Goal: Information Seeking & Learning: Learn about a topic

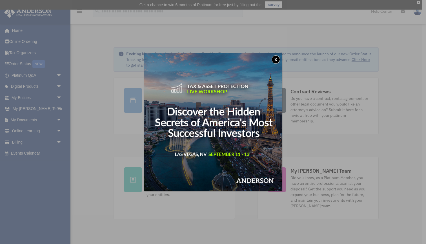
click at [275, 59] on button "x" at bounding box center [276, 59] width 8 height 8
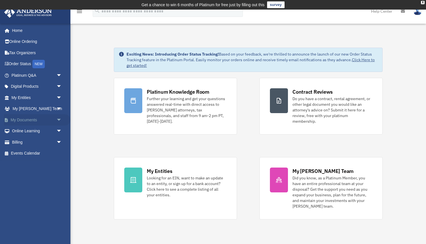
click at [49, 119] on link "My Documents arrow_drop_down" at bounding box center [37, 119] width 67 height 11
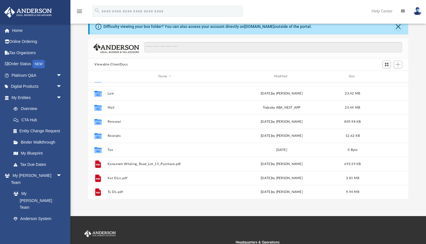
scroll to position [10, 0]
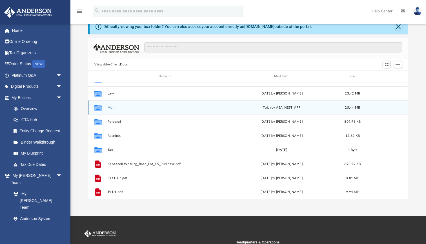
click at [128, 105] on div "Collaborated Folder Mail today by ABA_NEST_APP 25.44 MB" at bounding box center [248, 107] width 320 height 14
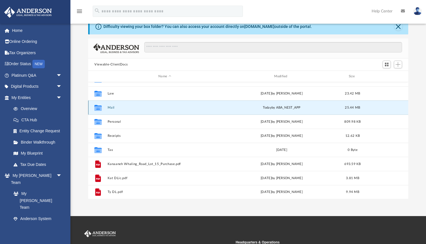
click at [128, 107] on button "Mail" at bounding box center [165, 108] width 114 height 4
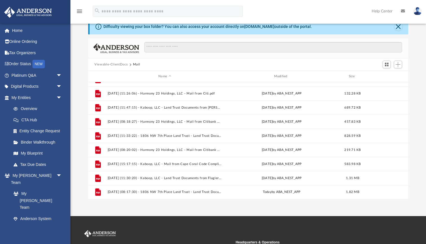
scroll to position [151, 0]
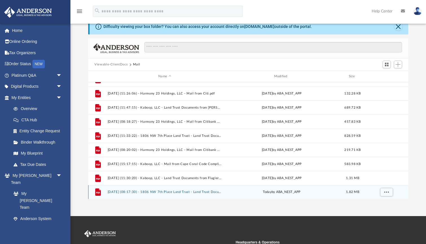
click at [185, 190] on button "2025.08.29 (08:17:30) - 1806 NW 7th Place Land Trust - Land Trust Documents fro…" at bounding box center [165, 192] width 114 height 4
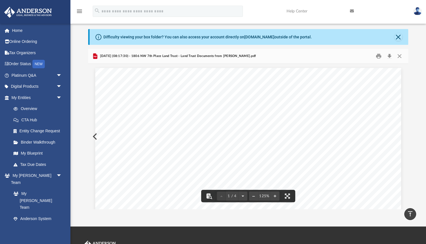
scroll to position [14, 0]
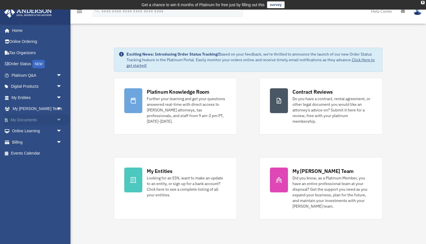
click at [57, 120] on span "arrow_drop_down" at bounding box center [61, 120] width 11 height 12
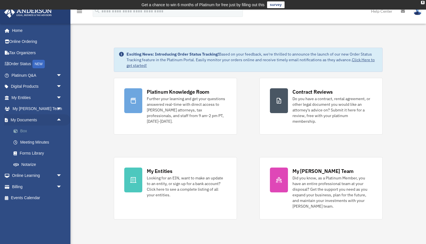
click at [39, 133] on link "Box" at bounding box center [39, 130] width 63 height 11
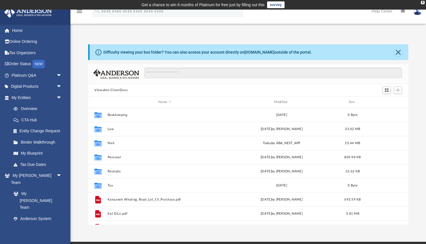
scroll to position [128, 320]
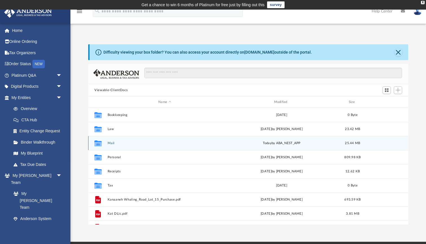
click at [114, 142] on button "Mail" at bounding box center [165, 143] width 114 height 4
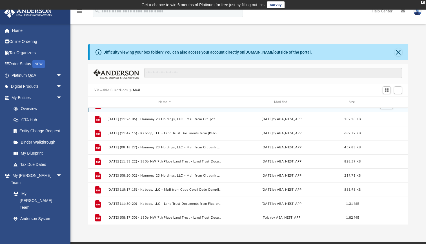
scroll to position [151, 0]
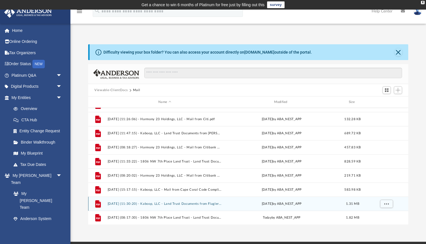
click at [180, 203] on button "2025.08.28 (11:30:20) - Kaboop, LLC - Land Trust Documents from Flagler County …" at bounding box center [165, 204] width 114 height 4
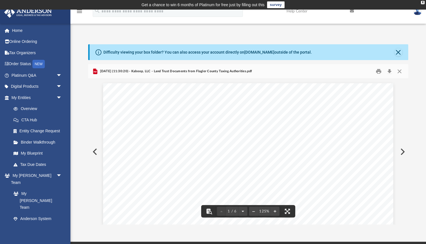
scroll to position [0, 0]
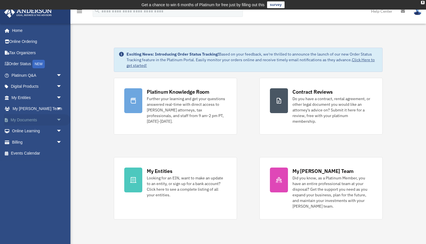
click at [37, 120] on link "My Documents arrow_drop_down" at bounding box center [37, 119] width 67 height 11
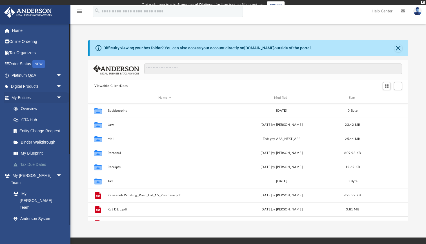
scroll to position [0, 0]
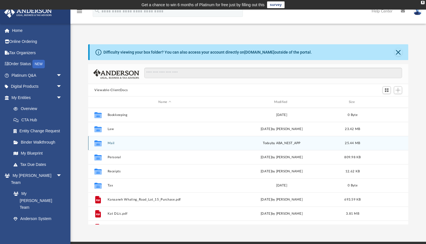
click at [114, 143] on button "Mail" at bounding box center [165, 143] width 114 height 4
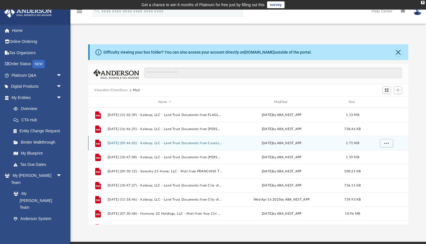
click at [113, 144] on button "2025.02.11 (09:46:02) - Kaboop, LLC - Land Trust Documents from County of Santa…" at bounding box center [165, 143] width 114 height 4
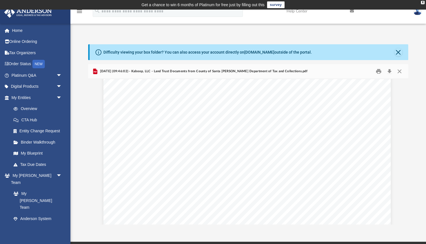
scroll to position [61, 1]
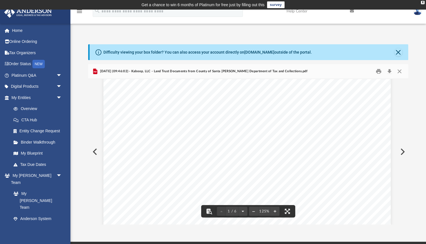
click at [404, 151] on button "Preview" at bounding box center [402, 152] width 12 height 16
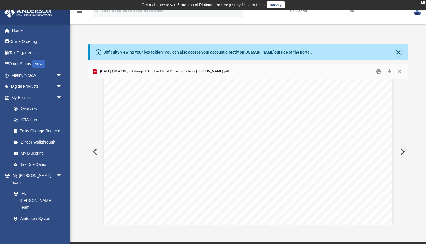
scroll to position [520, 0]
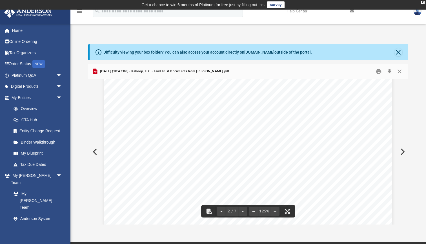
click at [95, 151] on button "Preview" at bounding box center [94, 152] width 12 height 16
click at [403, 149] on button "Preview" at bounding box center [402, 152] width 12 height 16
click at [406, 151] on button "Preview" at bounding box center [402, 152] width 12 height 16
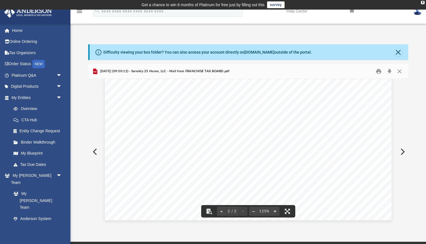
scroll to position [612, 0]
click at [401, 154] on button "Preview" at bounding box center [402, 152] width 12 height 16
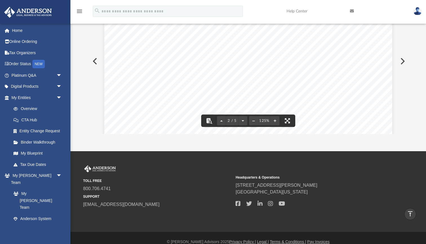
scroll to position [465, 0]
click at [404, 62] on button "Preview" at bounding box center [402, 61] width 12 height 16
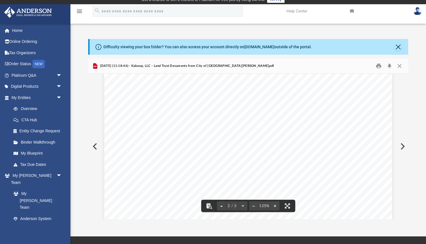
scroll to position [428, 0]
click at [401, 147] on button "Preview" at bounding box center [402, 146] width 12 height 16
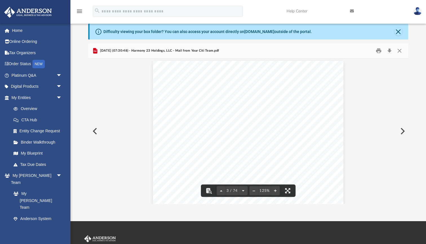
scroll to position [518, 0]
click at [404, 130] on button "Preview" at bounding box center [402, 131] width 12 height 16
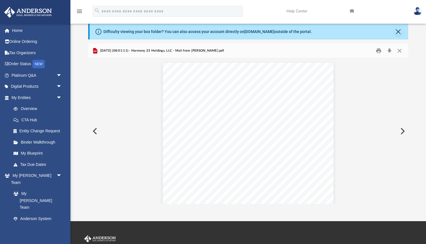
click at [402, 130] on button "Preview" at bounding box center [402, 131] width 12 height 16
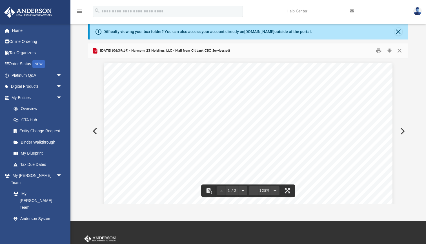
scroll to position [0, 0]
click at [396, 32] on button "Close" at bounding box center [399, 32] width 8 height 8
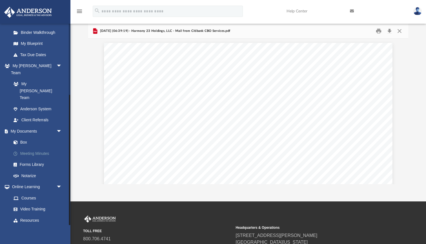
scroll to position [109, 0]
click at [25, 237] on link "Events Calendar" at bounding box center [37, 242] width 67 height 11
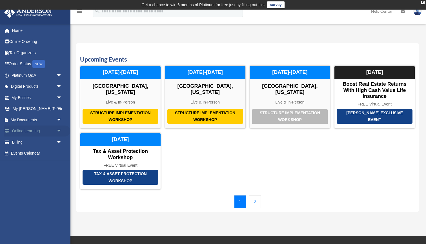
click at [28, 129] on link "Online Learning arrow_drop_down" at bounding box center [37, 130] width 67 height 11
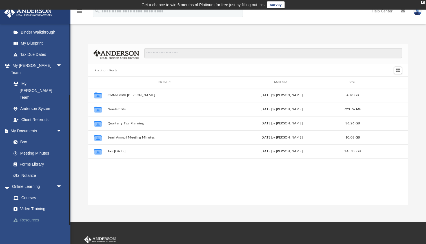
scroll to position [109, 0]
click at [35, 193] on link "Courses" at bounding box center [39, 198] width 63 height 11
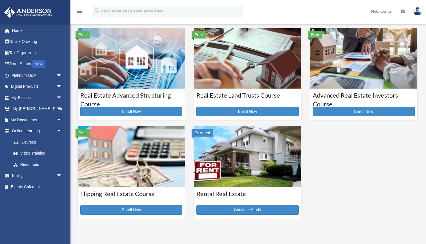
scroll to position [114, 0]
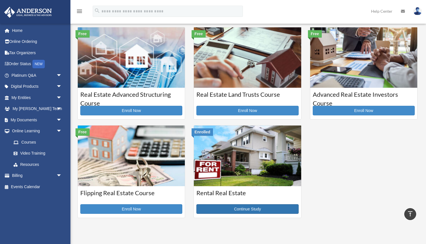
click at [242, 209] on link "Continue Study" at bounding box center [248, 209] width 102 height 10
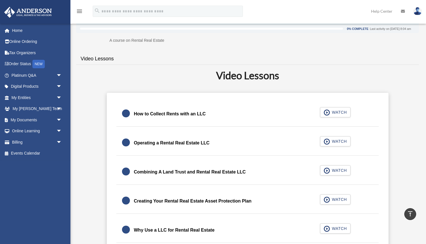
scroll to position [95, 0]
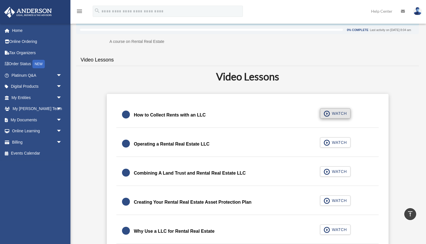
click at [329, 111] on span "button" at bounding box center [327, 114] width 6 height 6
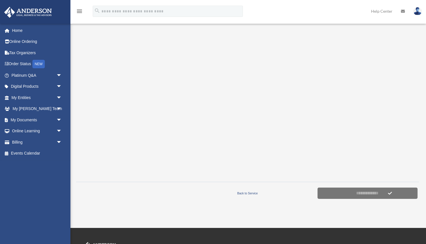
scroll to position [96, 0]
